Goal: Task Accomplishment & Management: Complete application form

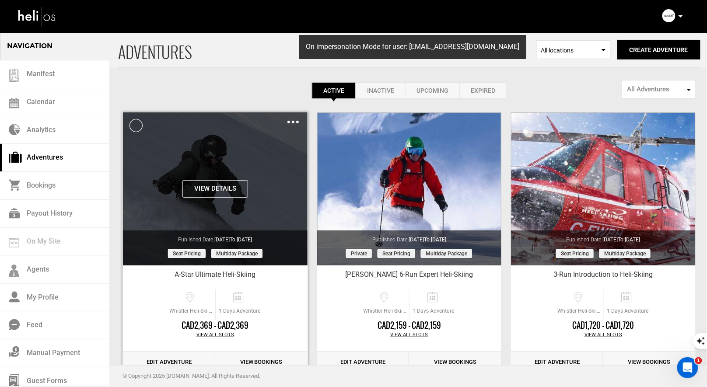
click at [289, 122] on img at bounding box center [292, 122] width 11 height 3
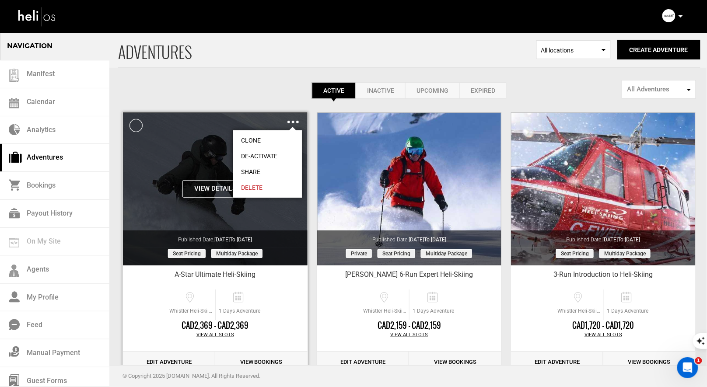
click at [261, 137] on link "Clone" at bounding box center [267, 140] width 69 height 16
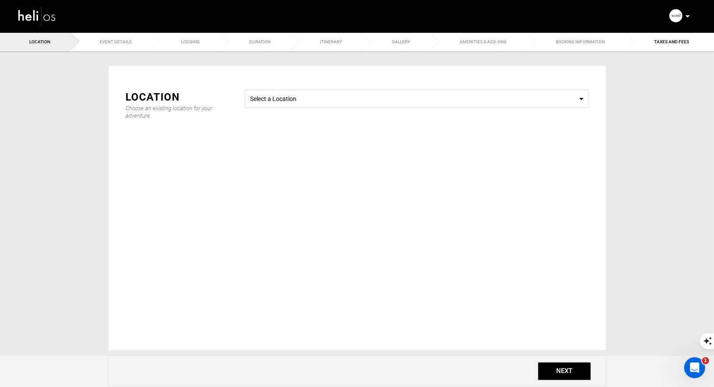
type input "Copy of A-Star Ultimate Heli-Skiing"
checkbox input "true"
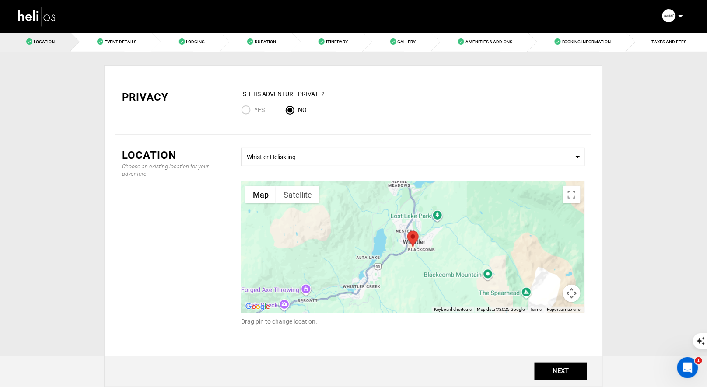
click at [243, 110] on input "Yes" at bounding box center [247, 111] width 13 height 12
radio input "true"
radio input "false"
click at [550, 369] on button "NEXT" at bounding box center [560, 371] width 52 height 17
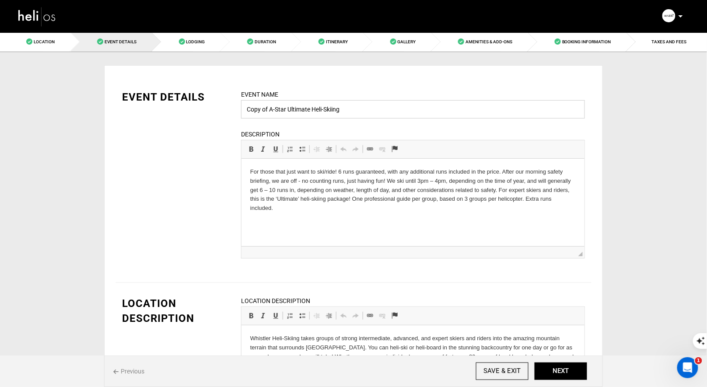
drag, startPoint x: 269, startPoint y: 108, endPoint x: 245, endPoint y: 108, distance: 24.1
click at [245, 108] on input "Copy of A-Star Ultimate Heli-Skiing" at bounding box center [413, 109] width 344 height 18
click at [339, 107] on input "A-Star Ultimate Heli-Skiing" at bounding box center [413, 109] width 344 height 18
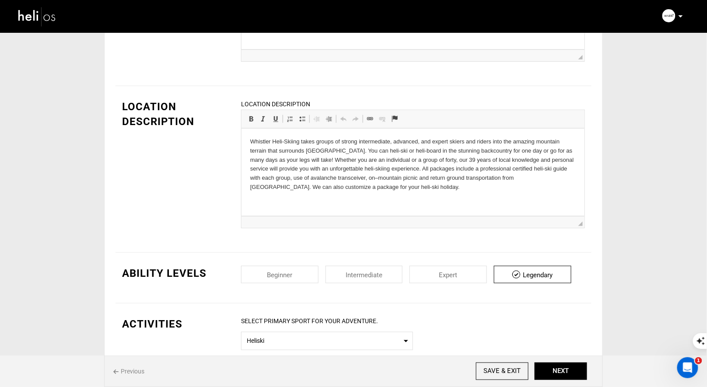
scroll to position [600, 0]
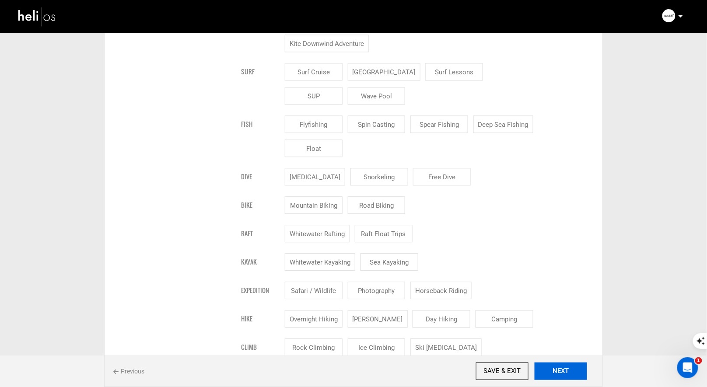
type input "A-Star Ultimate Heli-Skiing: [PERSON_NAME]"
click at [550, 376] on button "NEXT" at bounding box center [560, 371] width 52 height 17
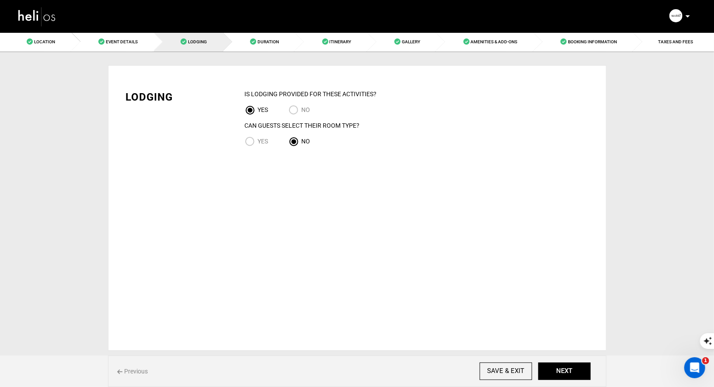
click at [296, 109] on input "NO" at bounding box center [295, 111] width 13 height 12
radio input "true"
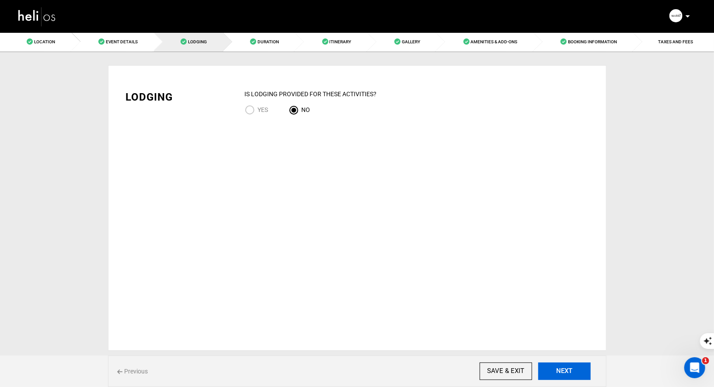
click at [565, 372] on button "NEXT" at bounding box center [564, 371] width 52 height 17
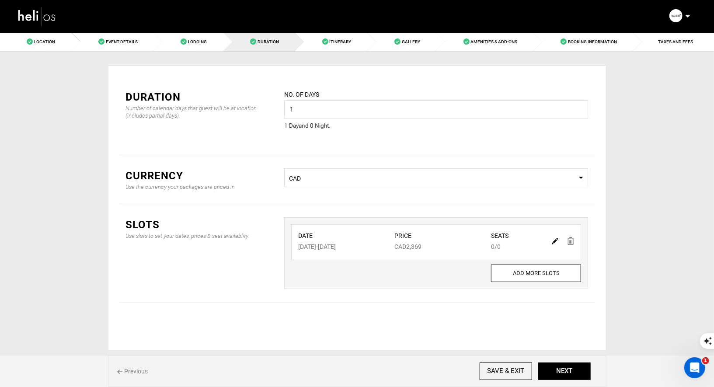
click at [551, 241] on div at bounding box center [563, 240] width 30 height 13
click at [552, 241] on div at bounding box center [563, 240] width 30 height 13
click at [556, 241] on img at bounding box center [555, 241] width 7 height 7
type input "04/12/2026"
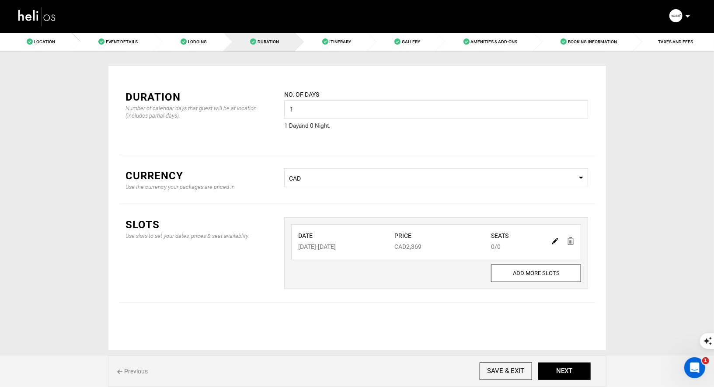
type input "2369"
type input "0"
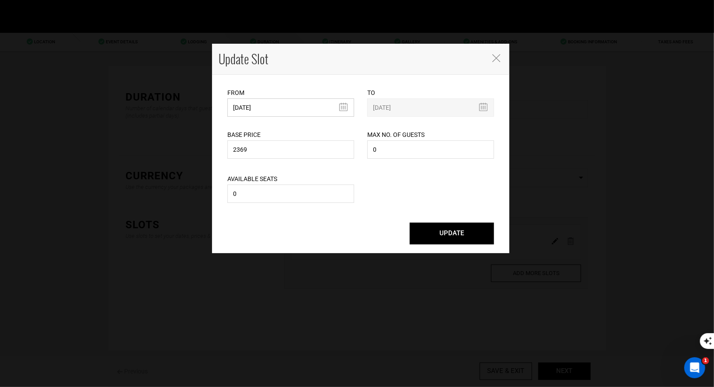
click at [291, 111] on input "04/12/2026" at bounding box center [290, 107] width 127 height 18
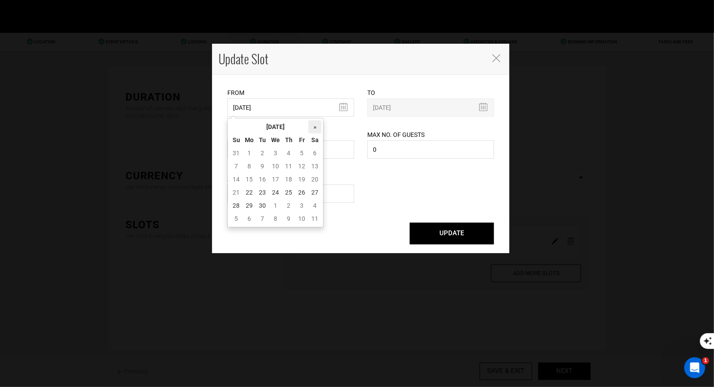
click at [314, 127] on th "»" at bounding box center [314, 126] width 13 height 13
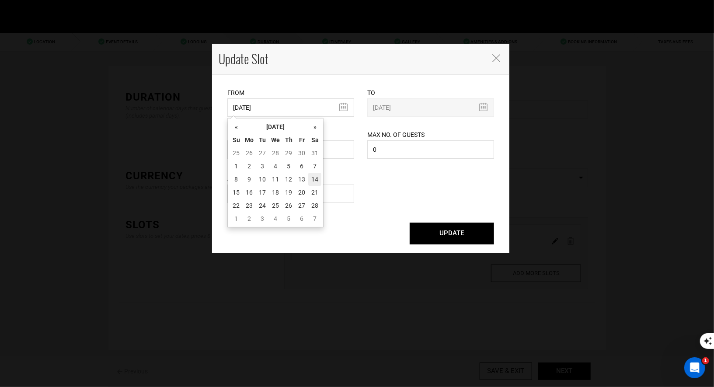
click at [311, 180] on td "14" at bounding box center [314, 179] width 13 height 13
type input "02/14/2026"
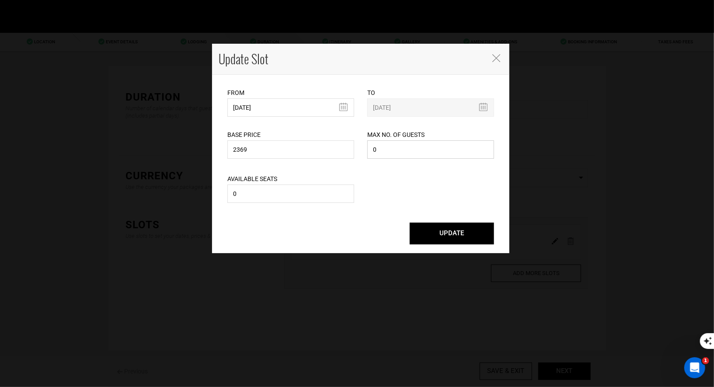
click at [404, 150] on input "0" at bounding box center [430, 149] width 127 height 18
type input "1"
click at [310, 198] on input "0" at bounding box center [290, 194] width 127 height 18
type input "1"
click at [402, 150] on input "1" at bounding box center [430, 149] width 127 height 18
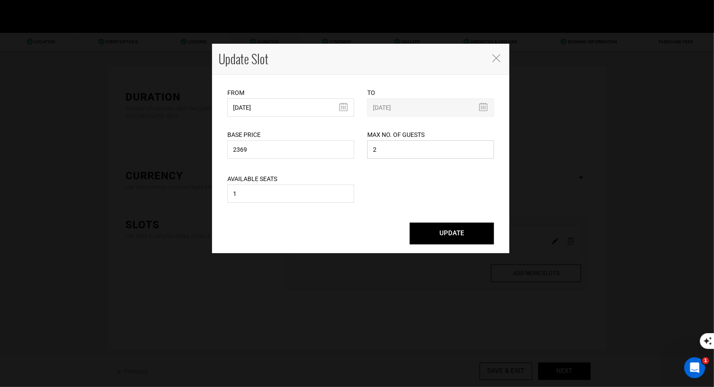
type input "2"
click at [307, 192] on input "1" at bounding box center [290, 194] width 127 height 18
type input "2"
click at [242, 149] on input "2369" at bounding box center [290, 149] width 127 height 18
type input "2359"
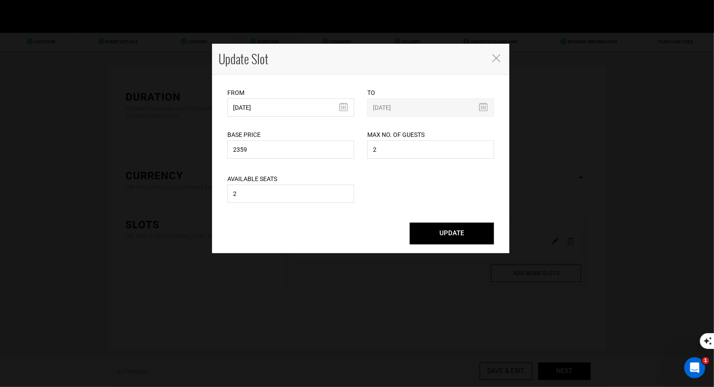
click at [446, 235] on button "UPDATE" at bounding box center [452, 234] width 84 height 22
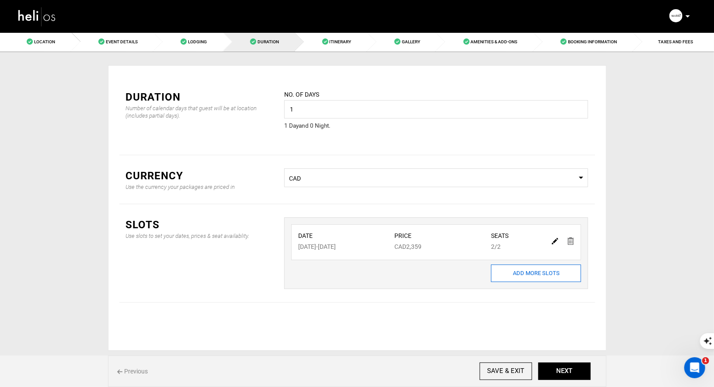
click at [538, 275] on input "ADD MORE SLOTS" at bounding box center [536, 273] width 90 height 17
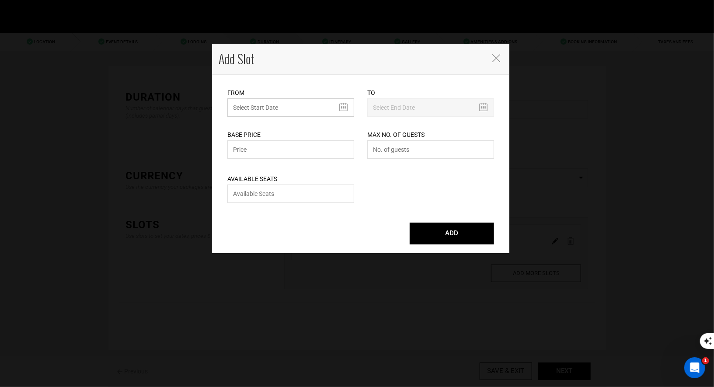
click at [299, 102] on input "text" at bounding box center [290, 107] width 127 height 18
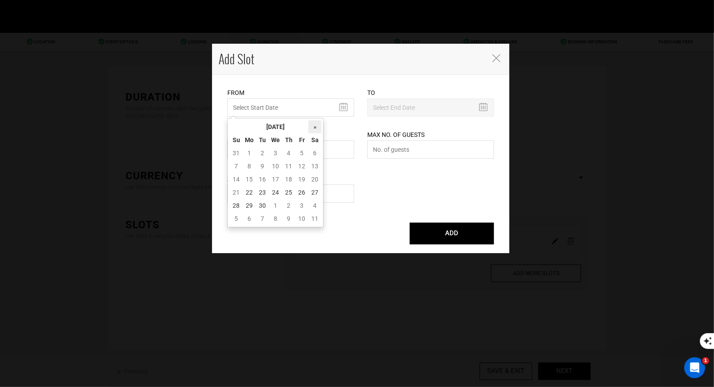
click at [317, 129] on th "»" at bounding box center [314, 126] width 13 height 13
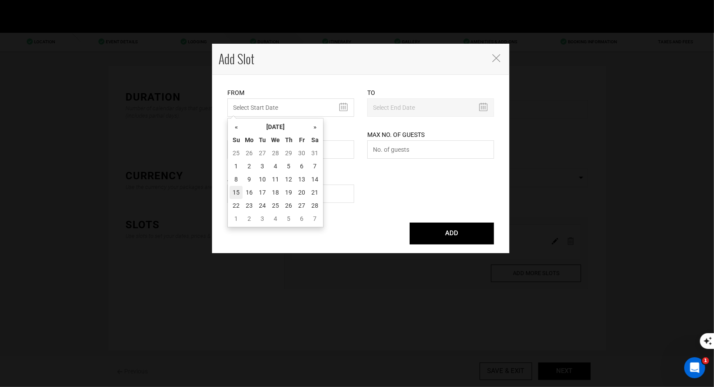
click at [238, 189] on td "15" at bounding box center [236, 192] width 13 height 13
type input "02/15/2026"
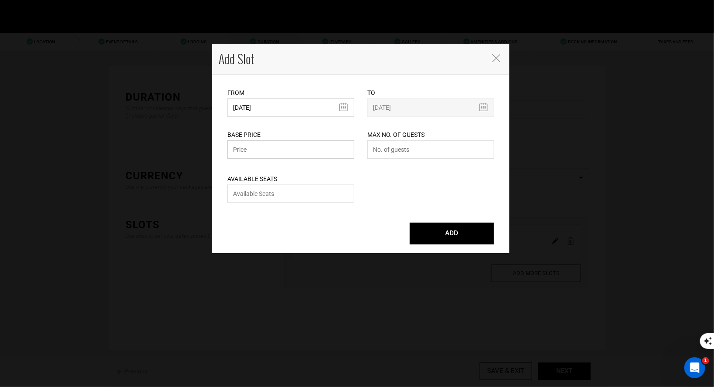
click at [298, 157] on input "text" at bounding box center [290, 149] width 127 height 18
type input "2359"
click at [420, 146] on input "number" at bounding box center [430, 149] width 127 height 18
type input "2"
click at [314, 187] on input "number" at bounding box center [290, 194] width 127 height 18
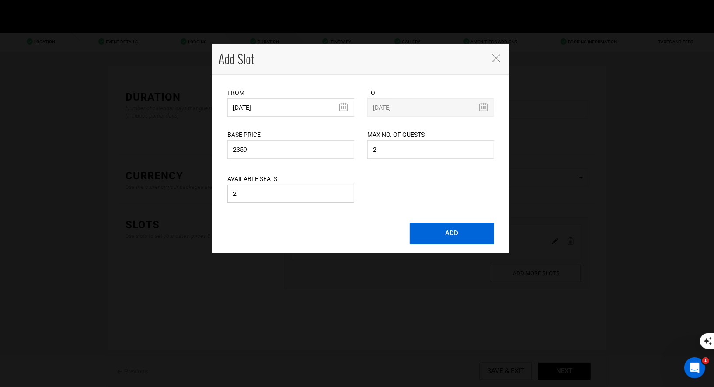
type input "2"
click at [445, 227] on button "ADD" at bounding box center [452, 234] width 84 height 22
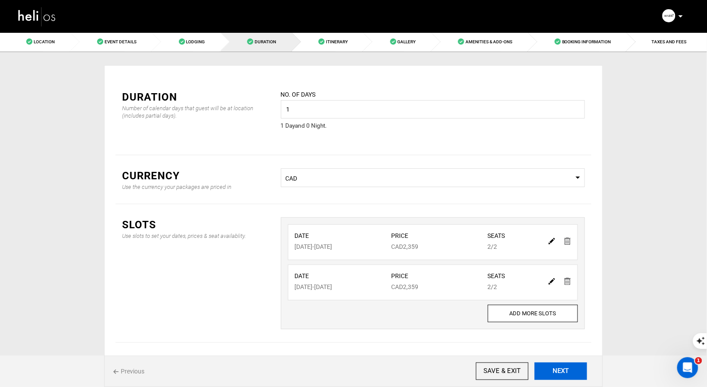
click at [574, 373] on button "NEXT" at bounding box center [560, 371] width 52 height 17
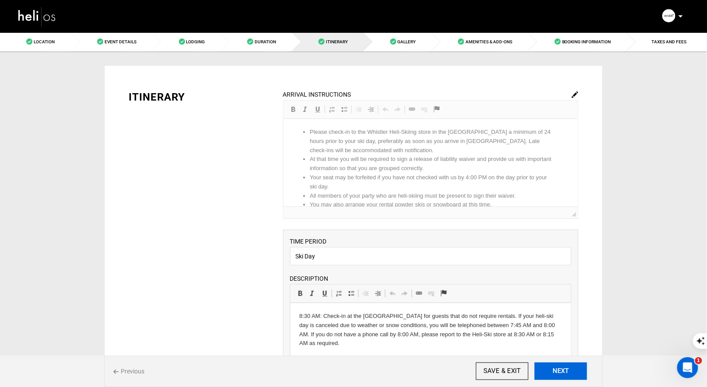
click at [574, 373] on button "NEXT" at bounding box center [560, 371] width 52 height 17
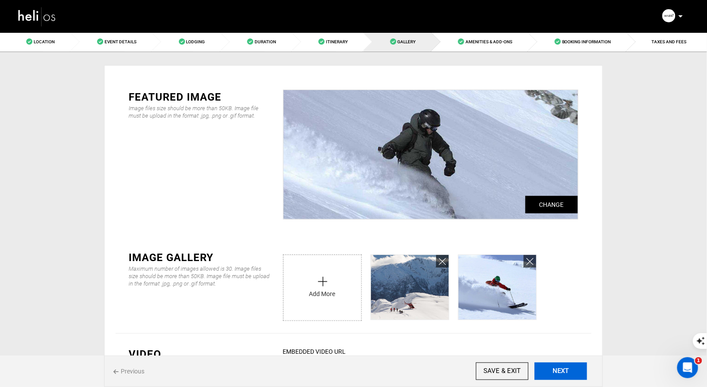
click at [574, 373] on button "NEXT" at bounding box center [560, 371] width 52 height 17
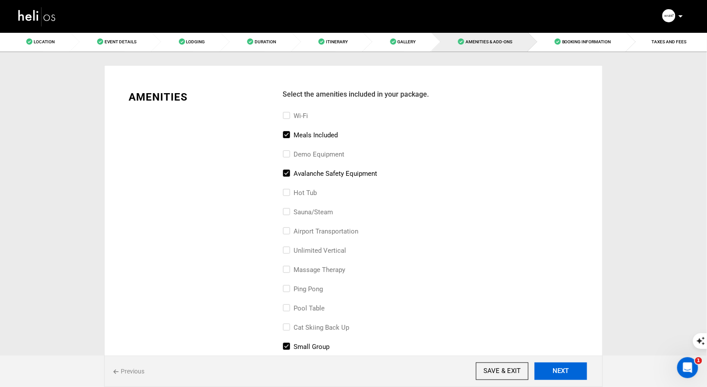
click at [574, 373] on button "NEXT" at bounding box center [560, 371] width 52 height 17
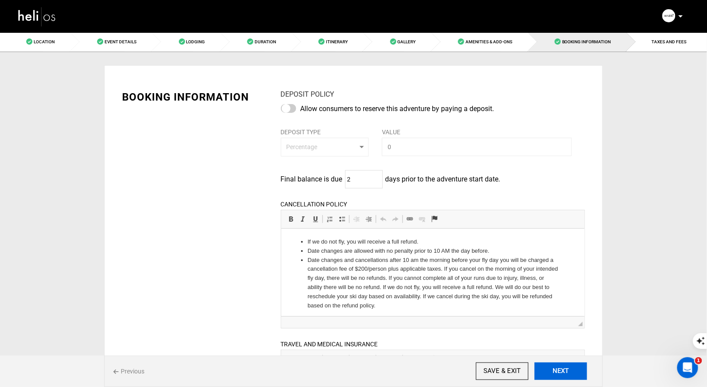
click at [574, 373] on button "NEXT" at bounding box center [560, 371] width 52 height 17
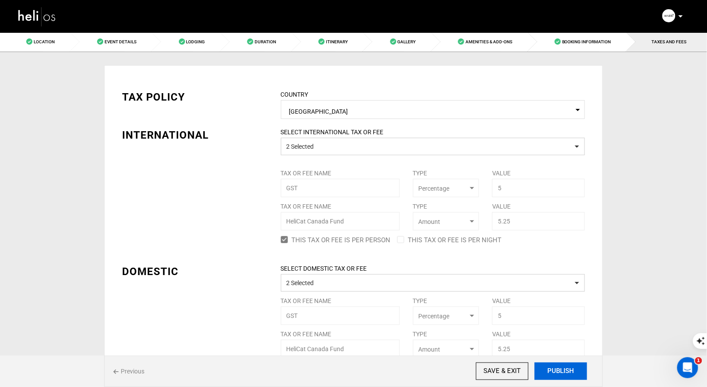
click at [574, 373] on button "PUBLISH" at bounding box center [560, 371] width 52 height 17
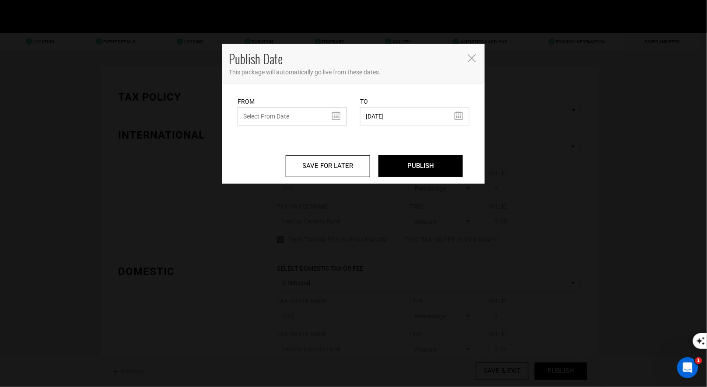
click at [324, 113] on input "text" at bounding box center [291, 116] width 109 height 18
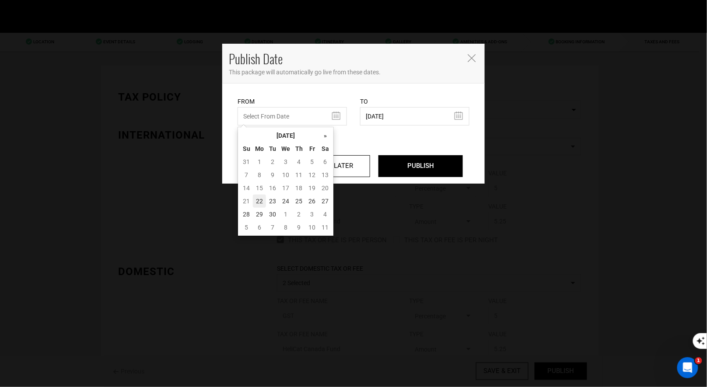
click at [261, 200] on td "22" at bounding box center [259, 201] width 13 height 13
type input "09/22/2025"
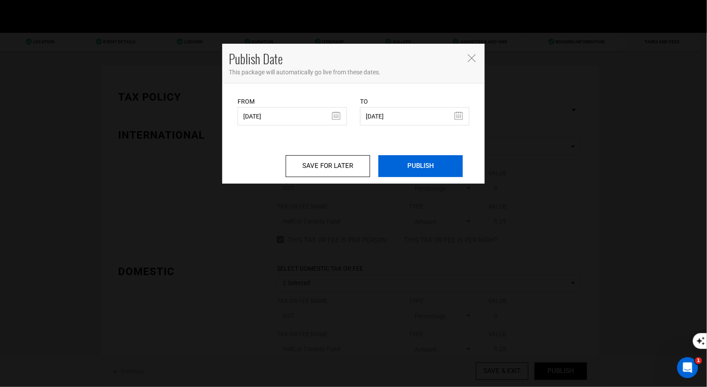
click at [408, 171] on input "PUBLISH" at bounding box center [420, 166] width 84 height 22
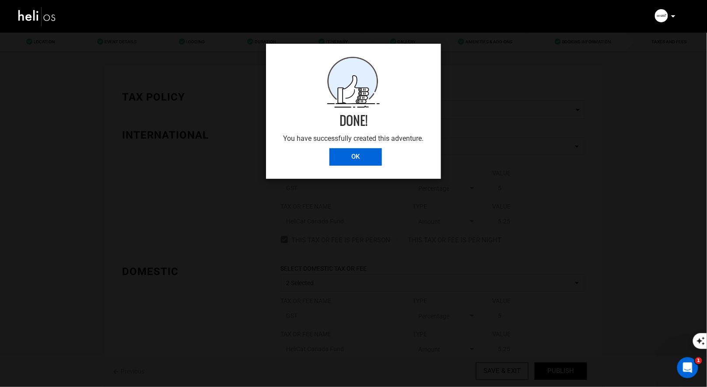
click at [359, 156] on input "OK" at bounding box center [355, 156] width 52 height 17
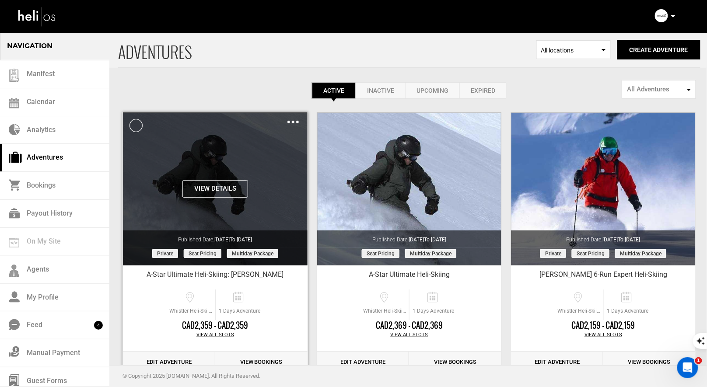
click at [293, 122] on img at bounding box center [292, 122] width 11 height 3
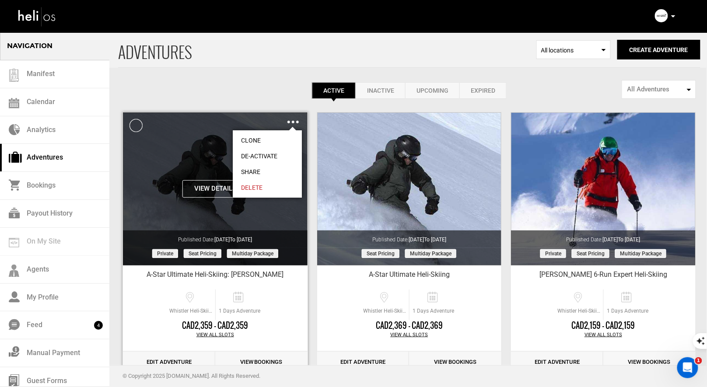
click at [244, 171] on link "Share" at bounding box center [267, 172] width 69 height 16
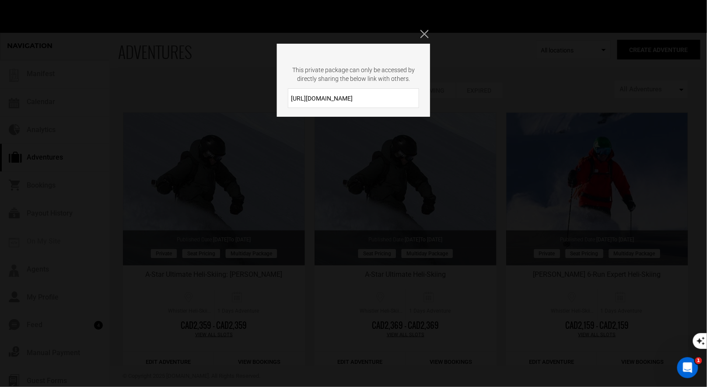
drag, startPoint x: 359, startPoint y: 103, endPoint x: 303, endPoint y: 91, distance: 57.4
click at [303, 91] on input "https://heli.life/Op31Mu" at bounding box center [353, 98] width 131 height 20
click at [425, 34] on icon "Close" at bounding box center [424, 34] width 8 height 8
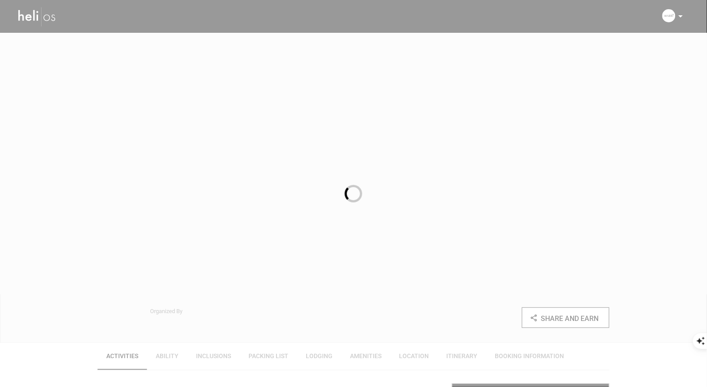
click at [349, 178] on div at bounding box center [353, 193] width 707 height 387
